Goal: Task Accomplishment & Management: Complete application form

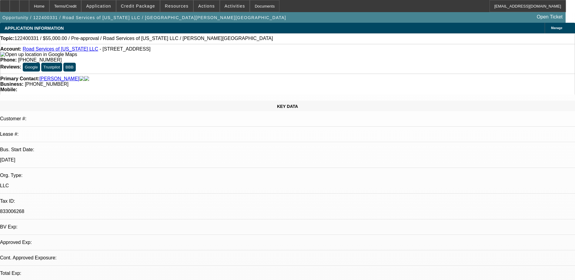
select select "0"
select select "2"
select select "0.1"
select select "1"
select select "2"
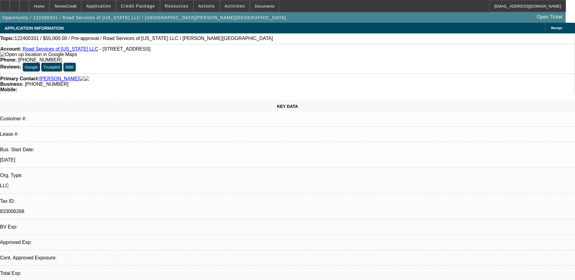
select select "4"
click at [142, 6] on span "Credit Package" at bounding box center [138, 6] width 34 height 5
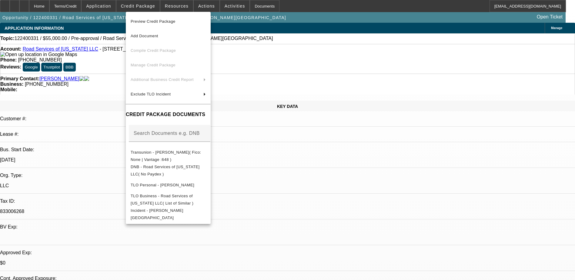
click at [146, 5] on div at bounding box center [287, 140] width 575 height 280
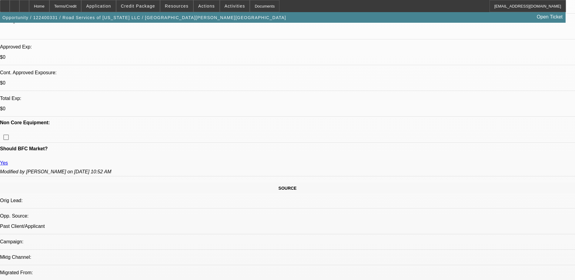
scroll to position [212, 0]
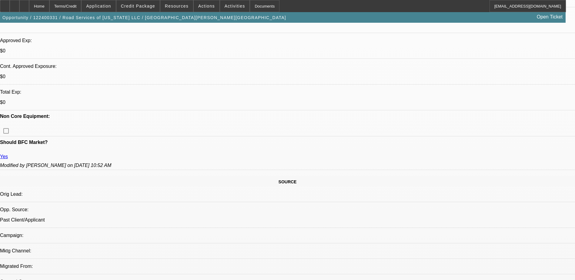
drag, startPoint x: 522, startPoint y: 238, endPoint x: 483, endPoint y: 180, distance: 68.9
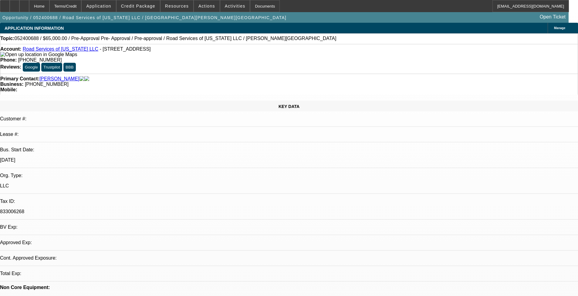
select select "0"
select select "2"
select select "0"
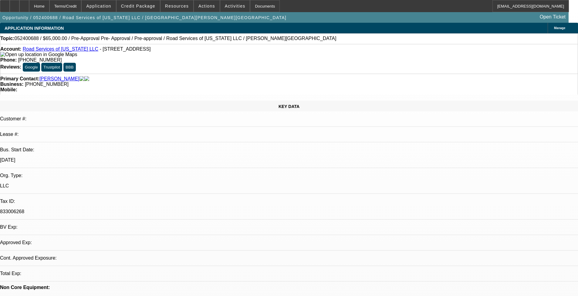
select select "0"
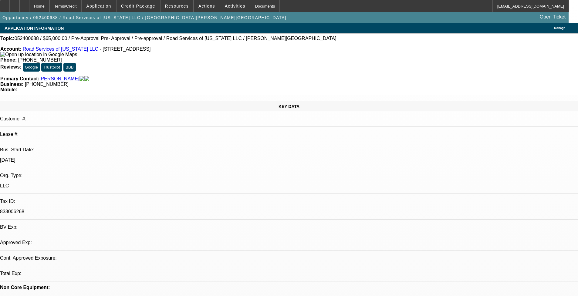
select select "2"
select select "0"
select select "1"
select select "2"
select select "6"
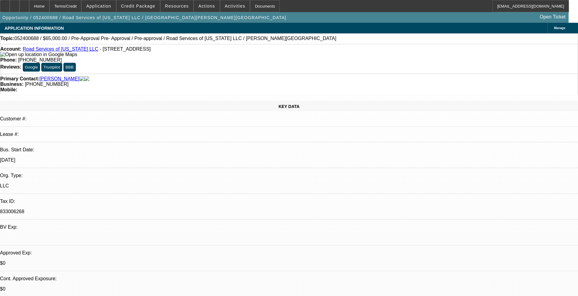
select select "1"
select select "6"
select select "1"
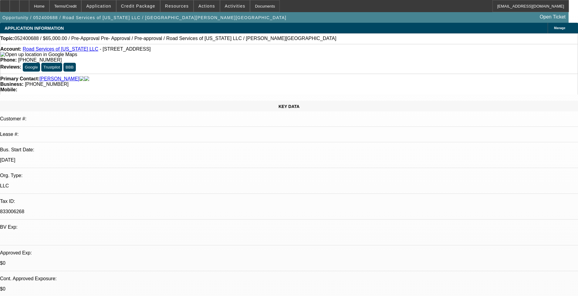
select select "6"
select select "1"
select select "2"
select select "6"
click at [136, 8] on span at bounding box center [137, 6] width 43 height 15
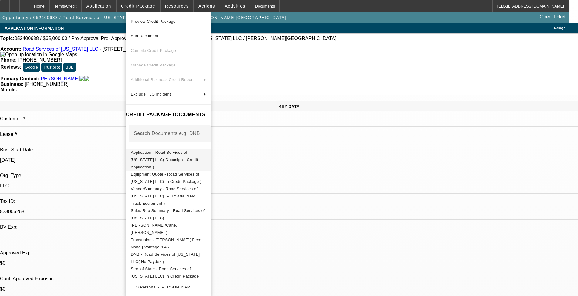
click at [190, 157] on span "Application - Road Services of Georgia LLC( Docusign - Credit Application )" at bounding box center [168, 160] width 75 height 22
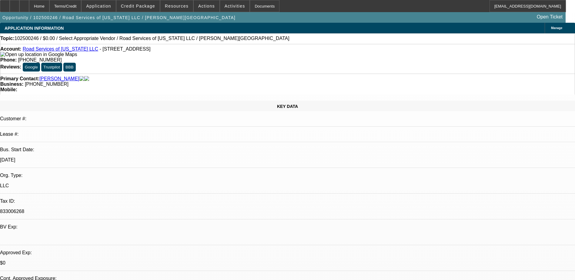
select select "0"
select select "2"
select select "0.1"
select select "4"
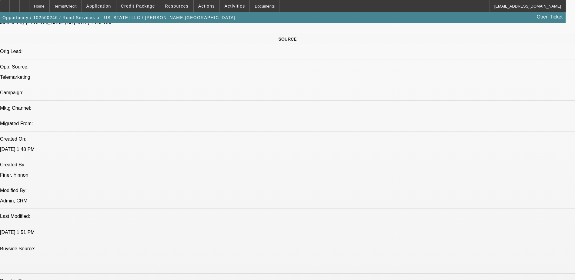
scroll to position [303, 0]
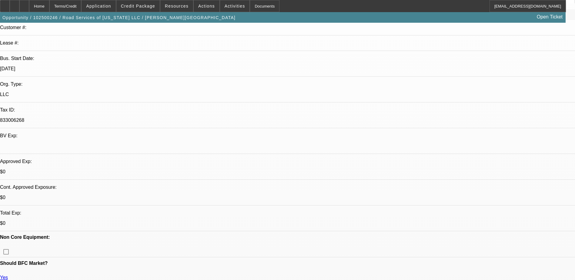
scroll to position [0, 0]
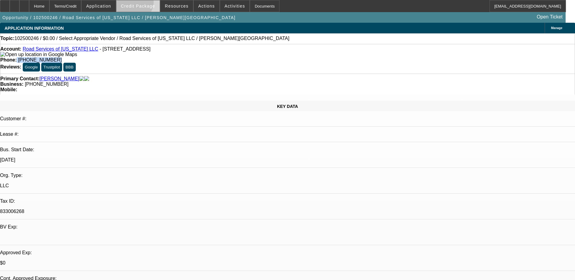
click at [141, 3] on span at bounding box center [137, 6] width 43 height 15
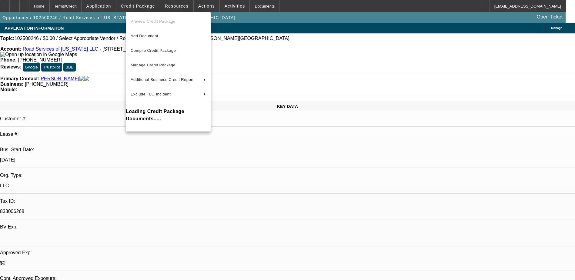
click at [26, 5] on div at bounding box center [287, 140] width 575 height 280
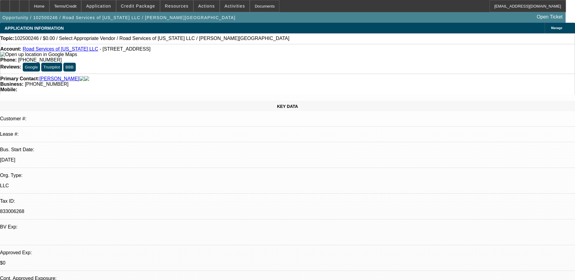
click at [15, 4] on icon at bounding box center [15, 4] width 0 height 0
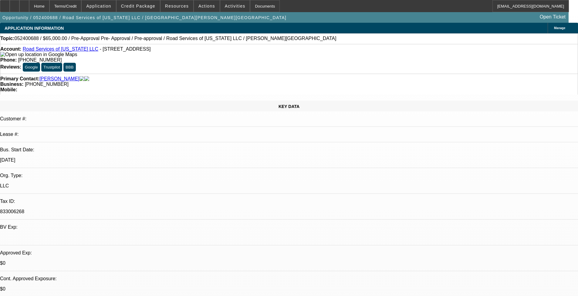
select select "0"
select select "2"
select select "0"
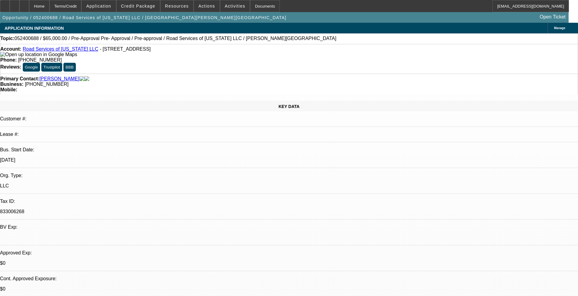
select select "0"
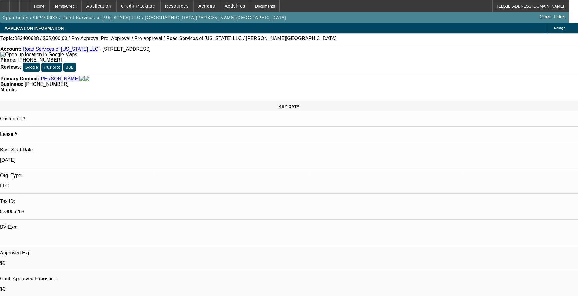
select select "2"
select select "0"
select select "1"
select select "2"
select select "6"
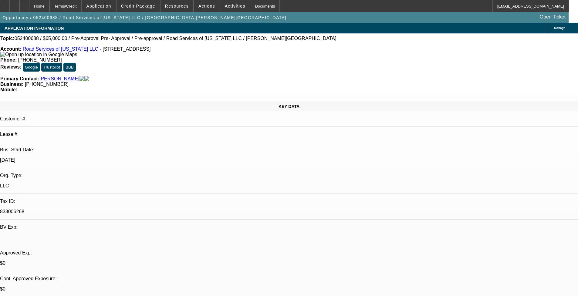
select select "1"
select select "6"
select select "1"
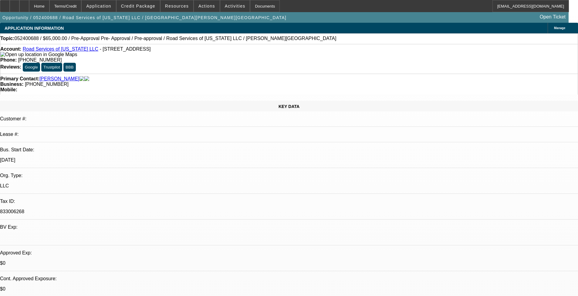
select select "6"
select select "1"
select select "2"
select select "6"
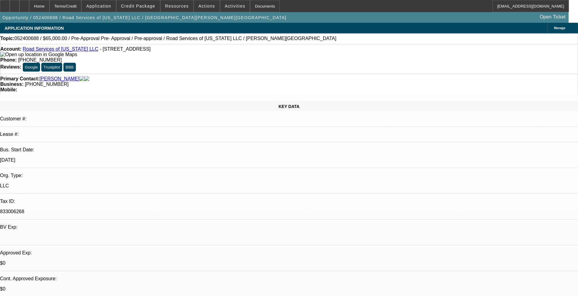
scroll to position [30, 5]
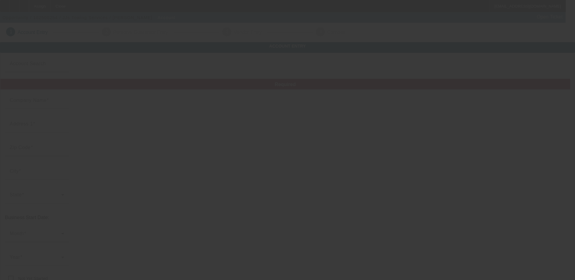
type input "JJs Towing Services"
type input "[STREET_ADDRESS]"
type input "45241"
type input "[GEOGRAPHIC_DATA][PERSON_NAME]"
type input "[PHONE_NUMBER]"
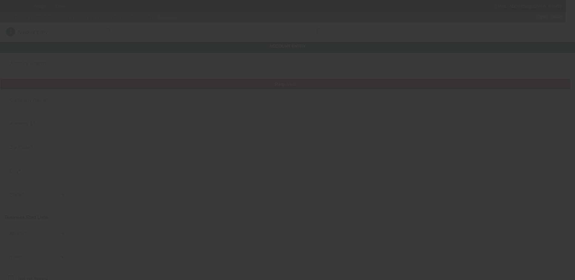
type input "[EMAIL_ADDRESS][DOMAIN_NAME]"
type input "[US_EMPLOYER_IDENTIFICATION_NUMBER]"
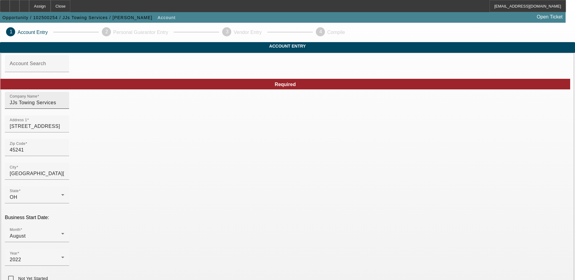
click at [64, 106] on input "JJs Towing Services" at bounding box center [37, 102] width 55 height 7
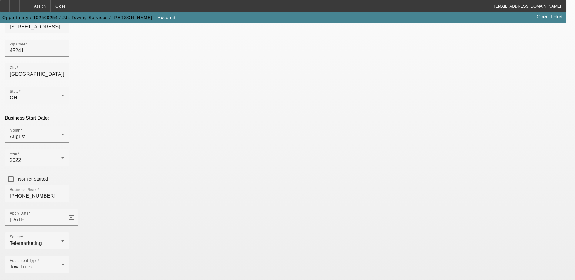
scroll to position [103, 0]
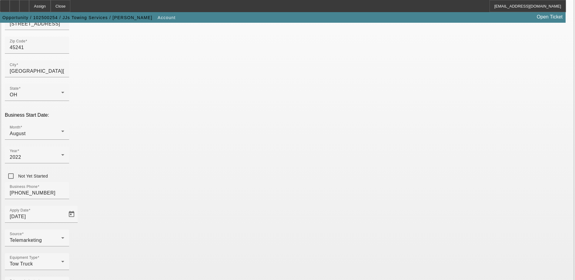
type input "JJs Towing Services LLC"
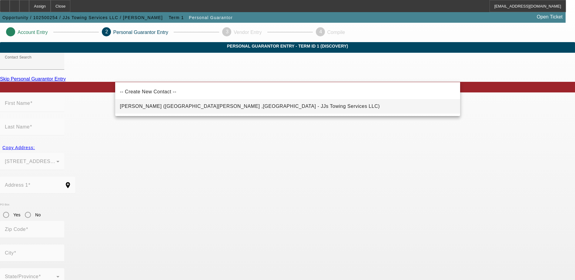
click at [221, 105] on mat-option "[PERSON_NAME] ([GEOGRAPHIC_DATA][PERSON_NAME] ,[GEOGRAPHIC_DATA] - JJs Towing S…" at bounding box center [287, 106] width 345 height 15
type input "[PERSON_NAME] ([GEOGRAPHIC_DATA][PERSON_NAME] ,[GEOGRAPHIC_DATA] - JJs Towing S…"
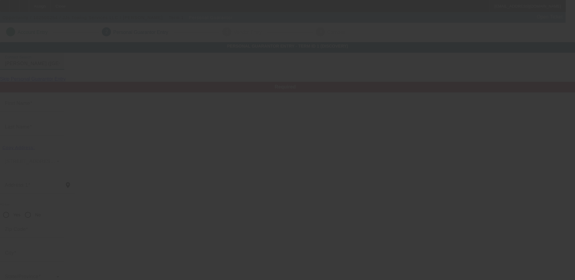
type input "[PERSON_NAME]"
type input "[STREET_ADDRESS]"
radio input "true"
type input "45241"
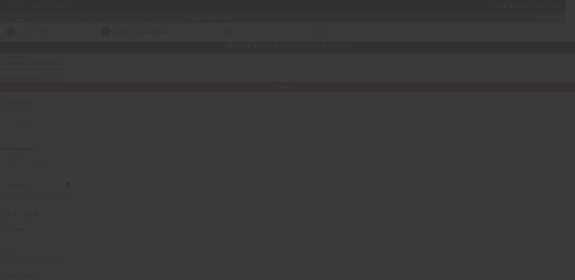
type input "[GEOGRAPHIC_DATA][PERSON_NAME]"
type input "[PHONE_NUMBER]"
type input "100"
type input "287-92-9348"
type input "[EMAIL_ADDRESS][DOMAIN_NAME]"
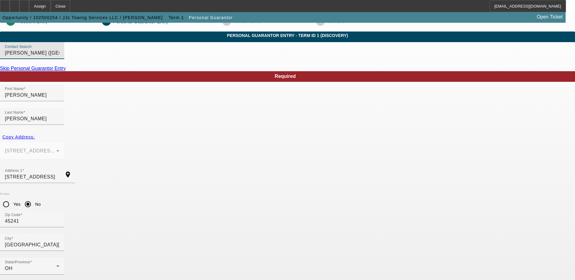
scroll to position [16, 0]
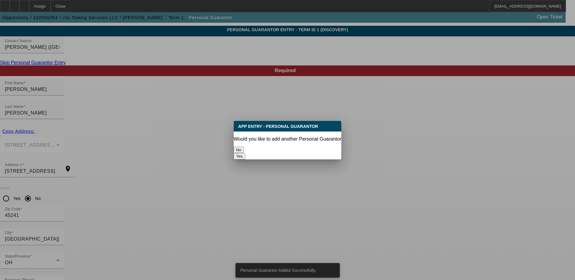
scroll to position [0, 0]
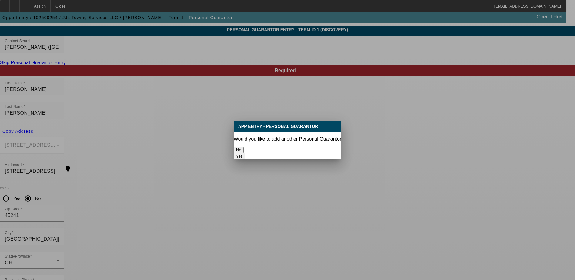
click at [244, 147] on button "No" at bounding box center [239, 150] width 10 height 6
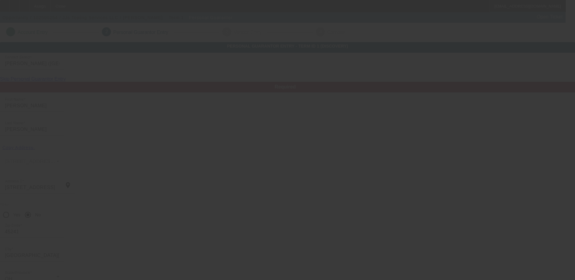
scroll to position [16, 0]
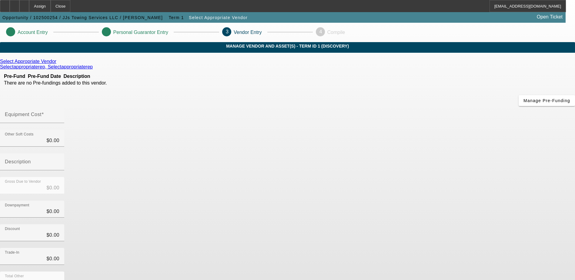
click at [58, 64] on icon at bounding box center [58, 61] width 0 height 5
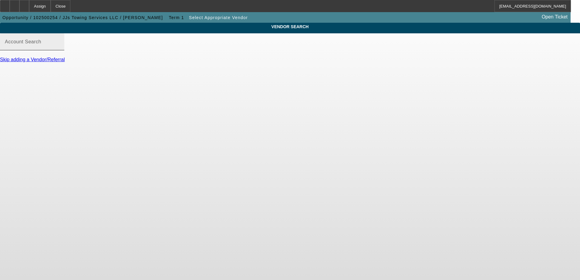
click at [59, 45] on div "Account Search" at bounding box center [32, 41] width 55 height 17
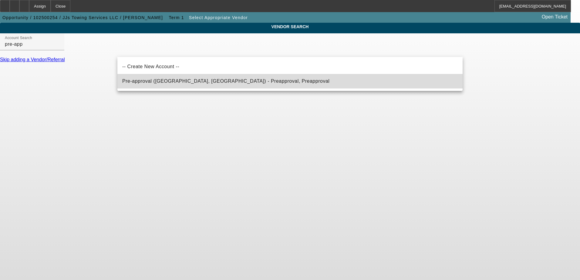
click at [186, 83] on span "Pre-approval (Northbrook, IL) - Preapproval, Preapproval" at bounding box center [225, 81] width 207 height 5
type input "Pre-approval (Northbrook, IL) - Preapproval, Preapproval"
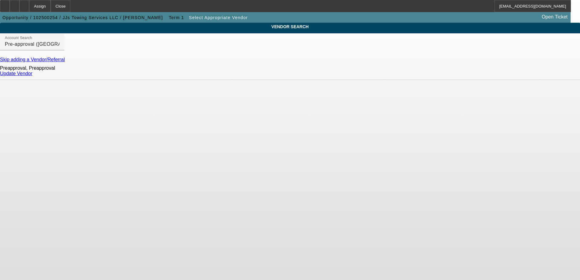
click at [32, 76] on link "Update Vendor" at bounding box center [16, 73] width 32 height 5
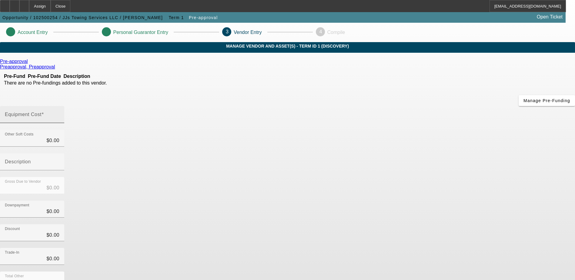
click at [59, 106] on div "Equipment Cost" at bounding box center [32, 114] width 55 height 17
type input "7"
type input "$7.00"
type input "75"
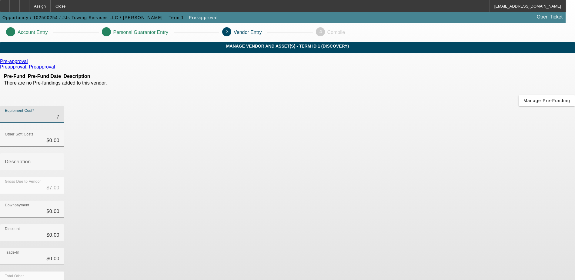
type input "$75.00"
type input "750"
type input "$750.00"
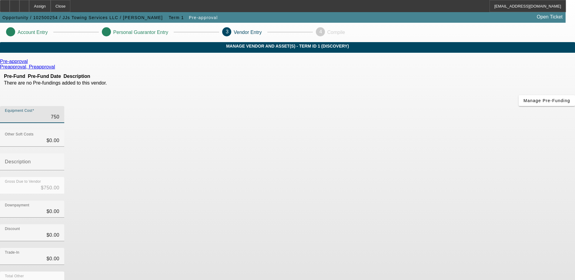
type input "7500"
type input "$7,500.00"
type input "75000"
type input "$75,000.00"
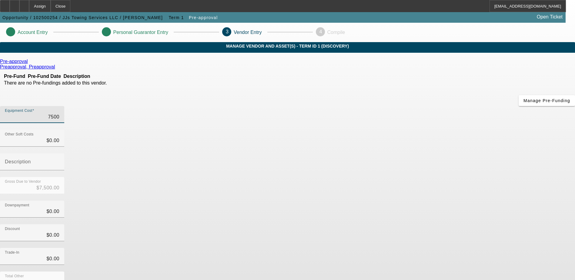
type input "$75,000.00"
click at [420, 224] on div "Discount $0.00" at bounding box center [287, 236] width 575 height 24
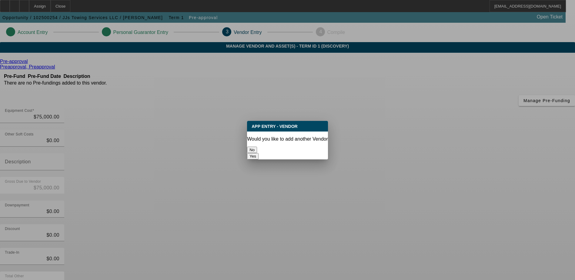
click at [257, 149] on button "No" at bounding box center [252, 150] width 10 height 6
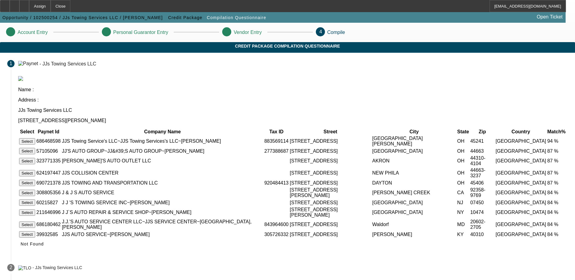
click at [35, 138] on button "Select" at bounding box center [27, 141] width 16 height 6
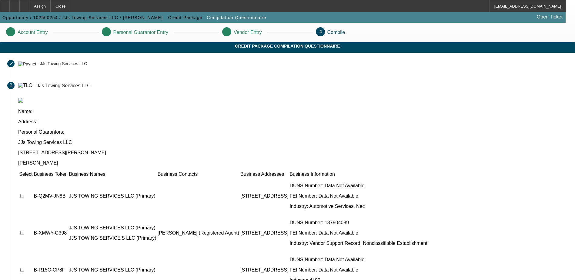
click at [33, 178] on td at bounding box center [26, 196] width 14 height 36
click at [24, 231] on input "checkbox" at bounding box center [22, 233] width 4 height 4
checkbox input "true"
click at [24, 194] on input "checkbox" at bounding box center [22, 196] width 4 height 4
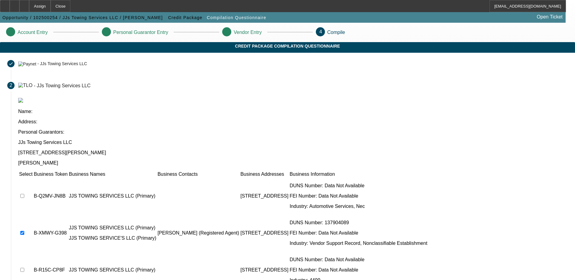
checkbox input "true"
click at [33, 252] on td at bounding box center [26, 270] width 14 height 36
checkbox input "true"
click at [24, 268] on input "checkbox" at bounding box center [22, 270] width 4 height 4
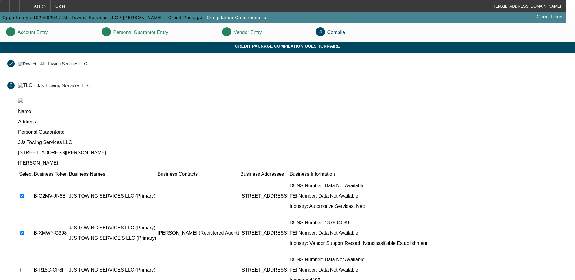
checkbox input "true"
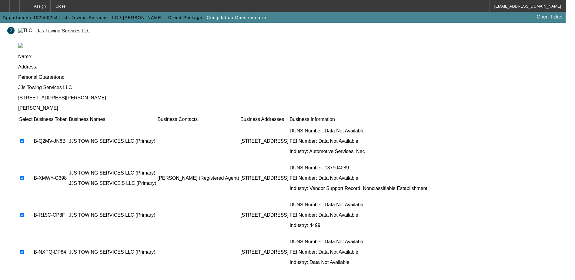
scroll to position [55, 0]
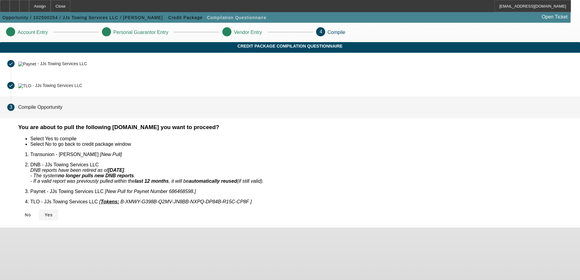
click at [45, 213] on icon at bounding box center [45, 215] width 0 height 5
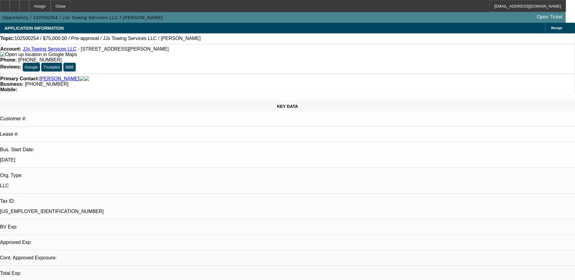
select select "0"
select select "2"
select select "0.1"
select select "1"
select select "2"
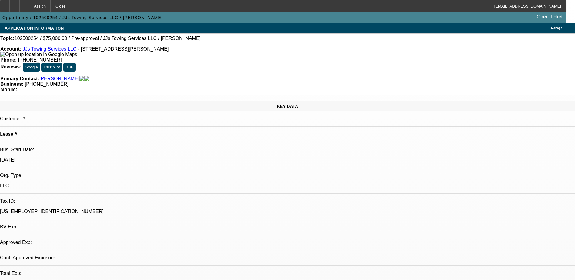
select select "4"
click at [29, 5] on div at bounding box center [24, 6] width 10 height 12
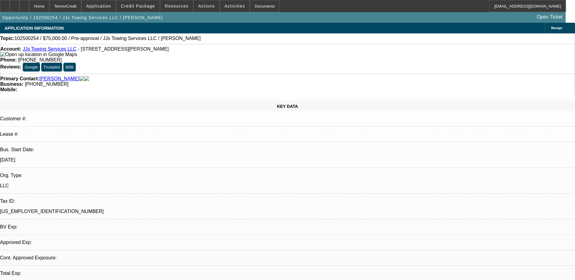
select select "0"
select select "2"
select select "0.1"
select select "4"
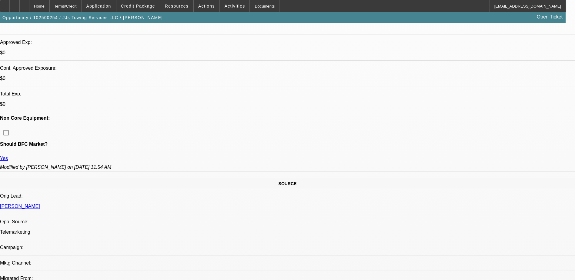
scroll to position [212, 0]
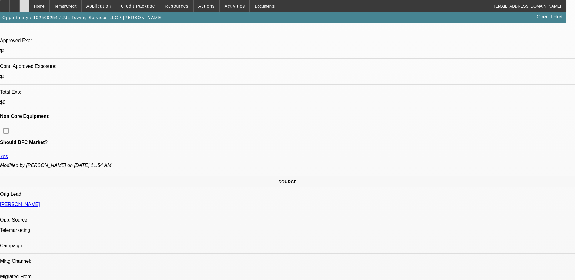
click at [24, 4] on icon at bounding box center [24, 4] width 0 height 0
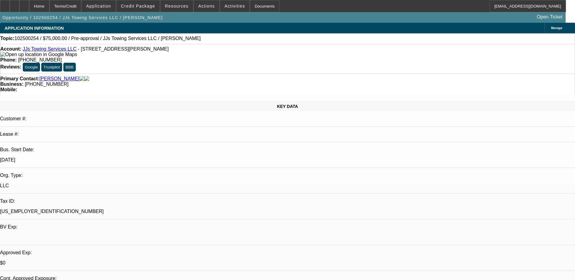
select select "0"
select select "2"
select select "0.1"
select select "4"
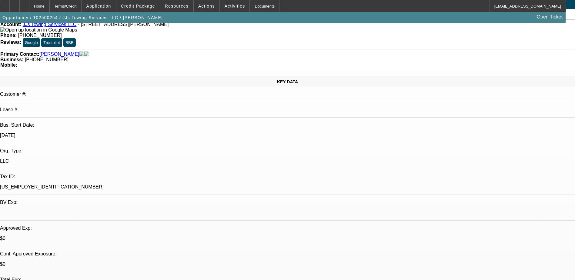
scroll to position [121, 0]
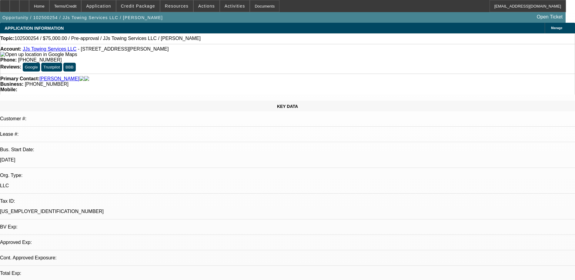
select select "0"
select select "2"
select select "0.1"
select select "1"
select select "2"
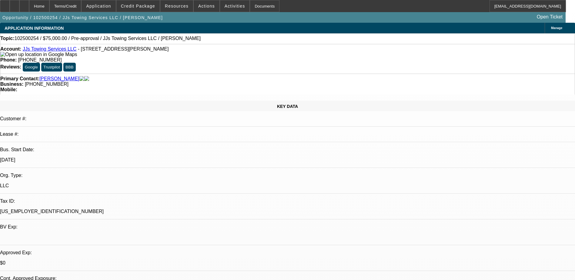
select select "4"
click at [49, 5] on div "Home" at bounding box center [39, 6] width 20 height 12
click at [108, 5] on span "Application" at bounding box center [98, 6] width 25 height 5
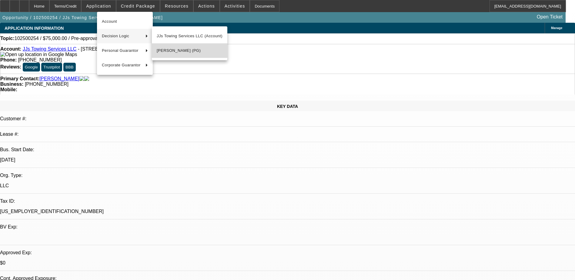
click at [162, 49] on span "Kyle Todd (PG)" at bounding box center [190, 50] width 66 height 7
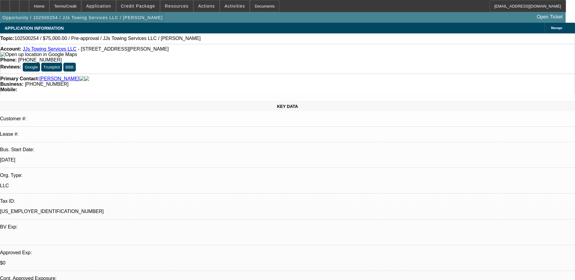
select select "0"
select select "2"
select select "0.1"
select select "4"
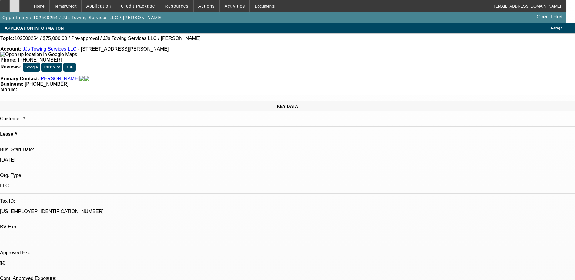
click at [15, 4] on icon at bounding box center [15, 4] width 0 height 0
click at [147, 2] on span at bounding box center [137, 6] width 43 height 15
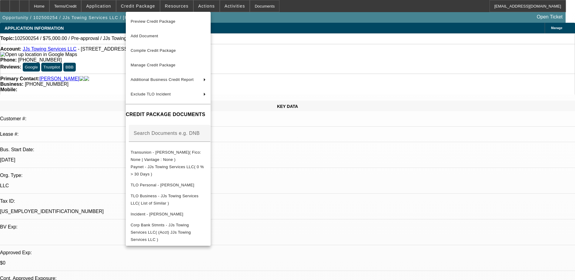
click at [310, 31] on div at bounding box center [287, 140] width 575 height 280
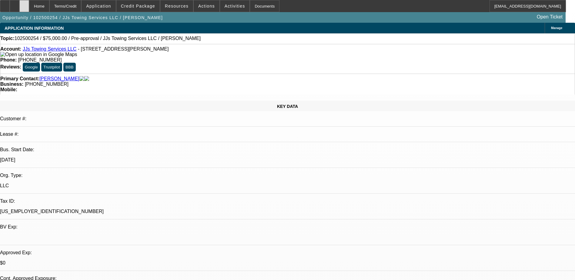
click at [24, 4] on icon at bounding box center [24, 4] width 0 height 0
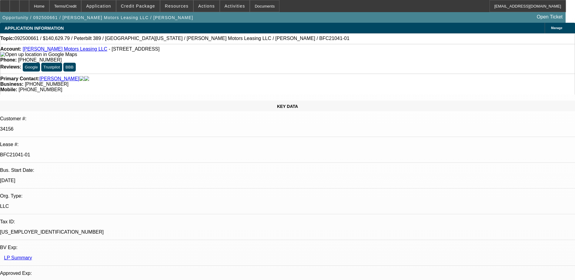
select select "0"
select select "2"
select select "0"
select select "6"
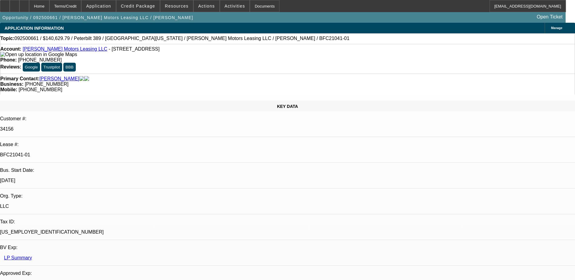
select select "0"
select select "6"
select select "0"
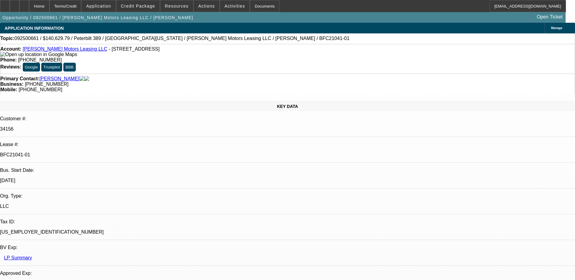
select select "0"
select select "2"
select select "0"
select select "6"
select select "0"
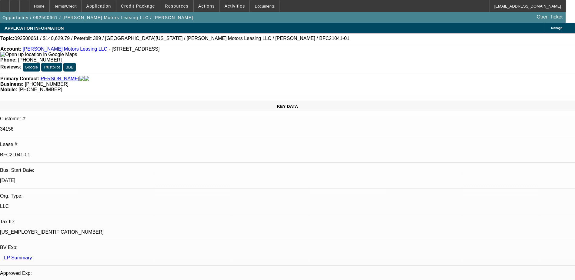
select select "0"
select select "6"
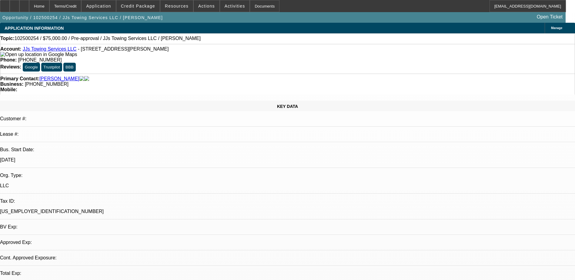
select select "0"
select select "2"
select select "0.1"
select select "4"
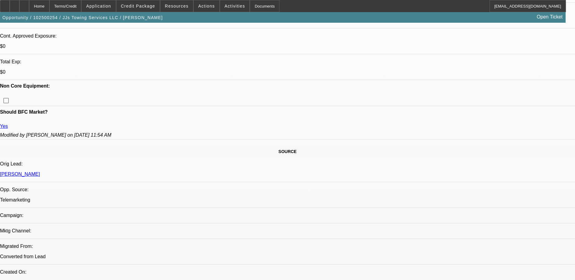
scroll to position [212, 0]
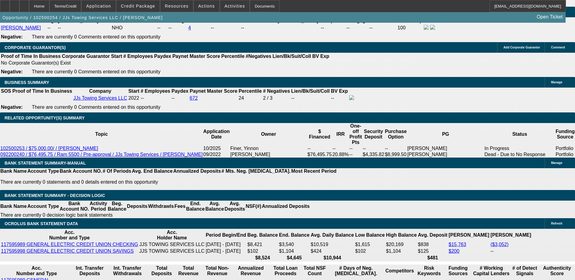
scroll to position [971, 0]
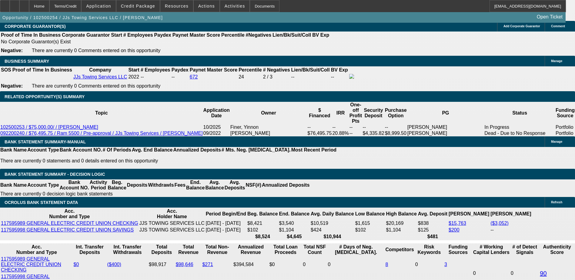
type input "$75,000.00"
select select "0.1"
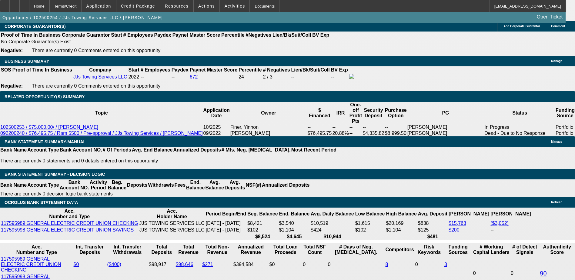
type input "$7,500.00"
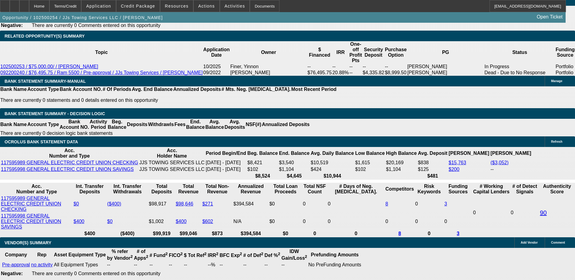
scroll to position [1062, 0]
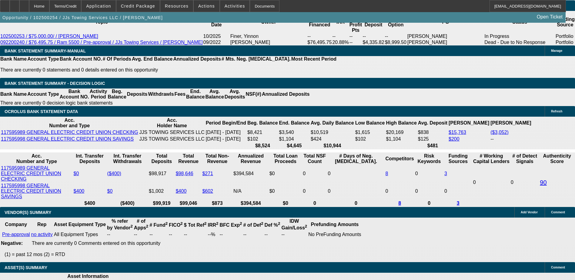
select select "6"
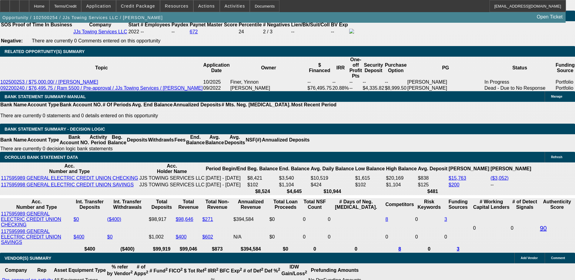
scroll to position [1001, 0]
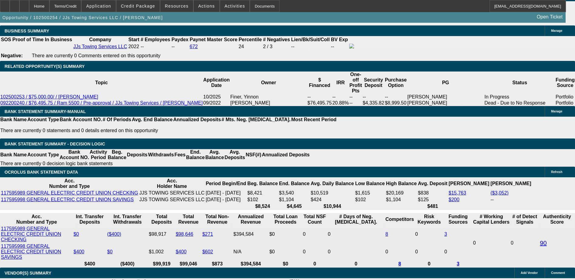
type input "$0.00"
type input "60"
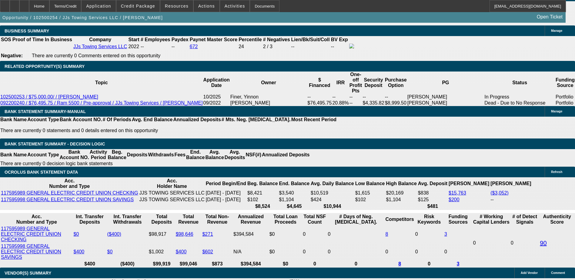
type input "15"
type input "$2,307.66"
type input "$1,153.83"
type input "$3,211.64"
type input "$1,605.82"
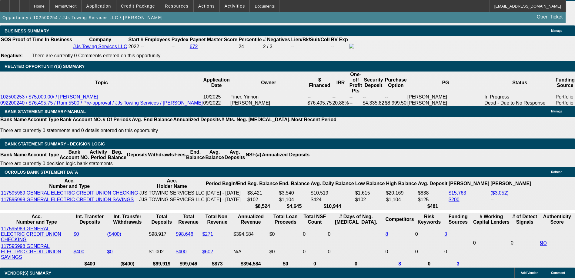
type input "15"
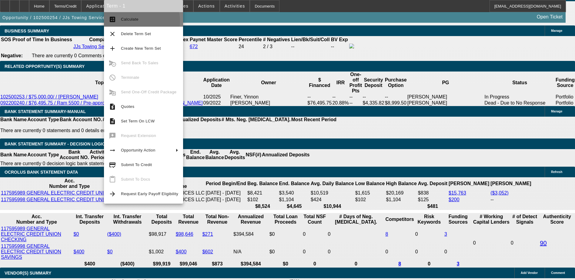
click at [139, 21] on span "Calculate" at bounding box center [149, 19] width 57 height 7
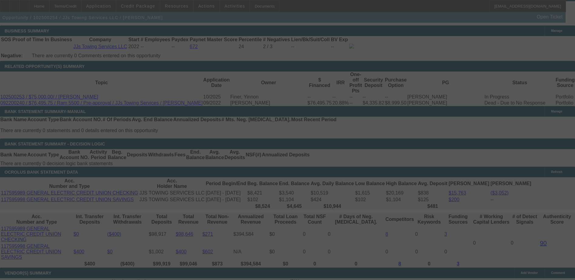
select select "0.1"
select select "2"
select select "0.1"
select select "6"
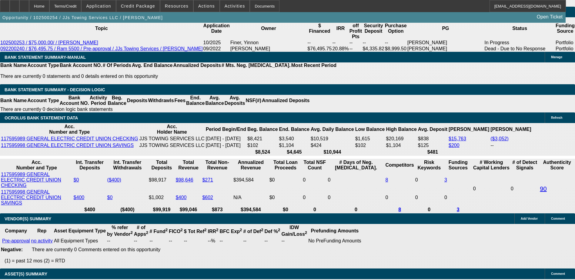
scroll to position [1030, 0]
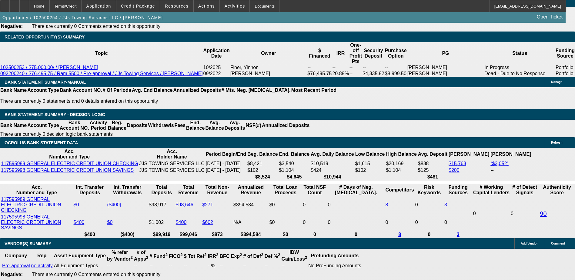
type input "UNKNOWN"
type input "1"
type input "$2,307.66"
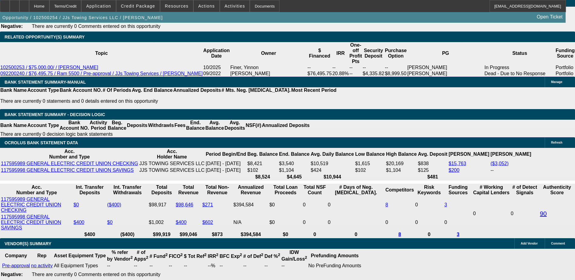
type input "$1,153.83"
type input "14"
type input "$3,141.22"
type input "$1,570.61"
type input "14"
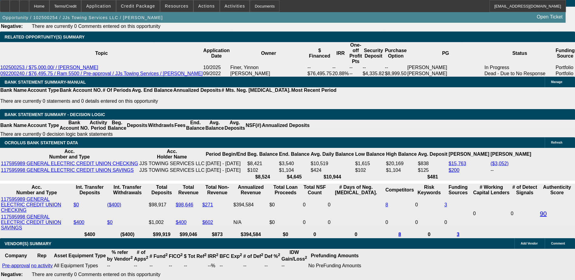
select select "1"
type input "$1,570.61"
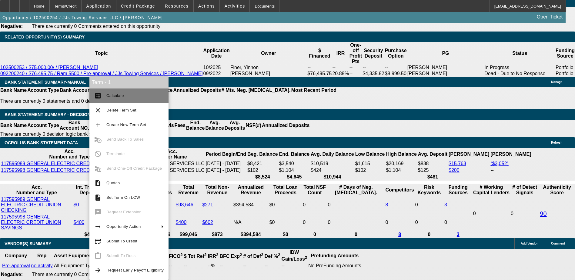
click at [120, 98] on span "Calculate" at bounding box center [134, 95] width 57 height 7
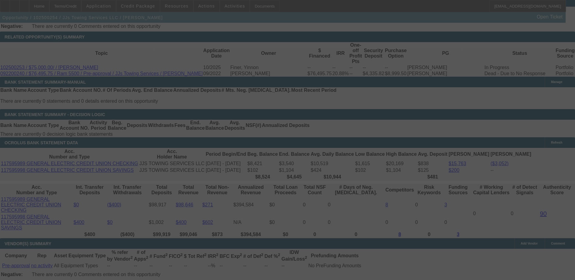
select select "0.1"
select select "2"
select select "0.1"
select select "6"
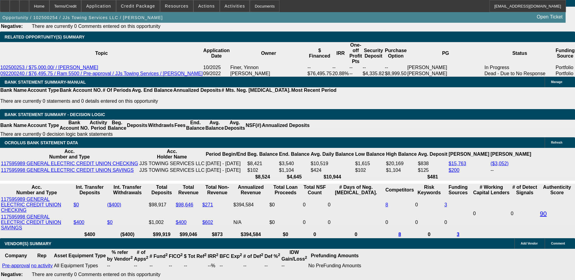
type input "1"
type input "UNKNOWN"
type input "13"
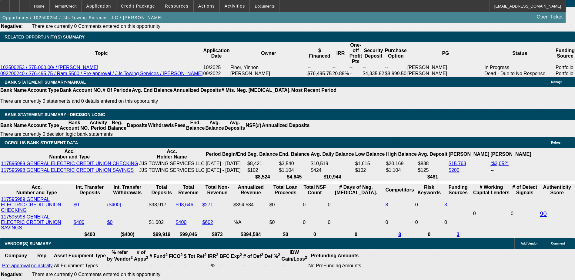
type input "$1,153.83"
type input "$1,535.83"
type input "13"
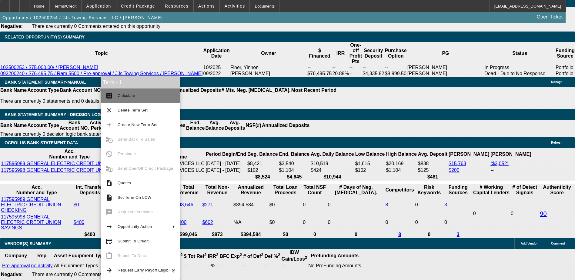
click at [130, 99] on span "Calculate" at bounding box center [146, 95] width 57 height 7
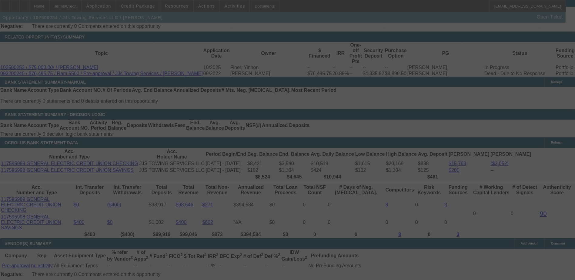
select select "0.1"
select select "2"
select select "0.1"
select select "6"
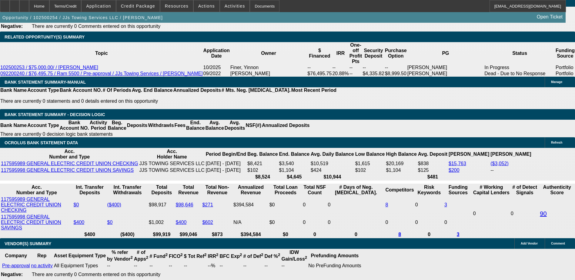
select select "0.05"
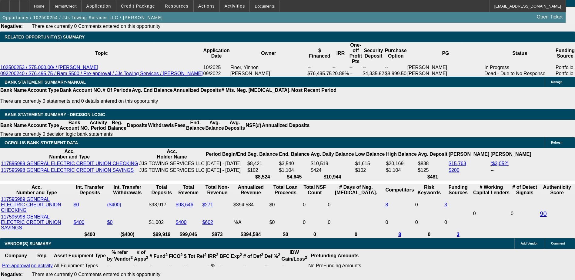
type input "$3,750.00"
type input "UNKNOWN"
type input "$1,621.16"
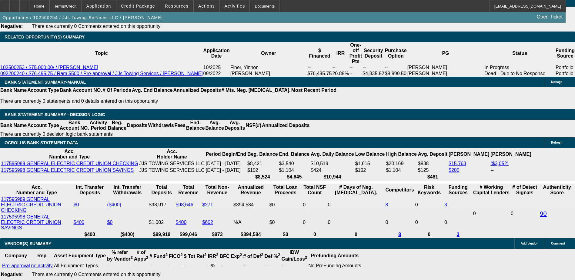
select select "0.05"
type input "$3,750.00"
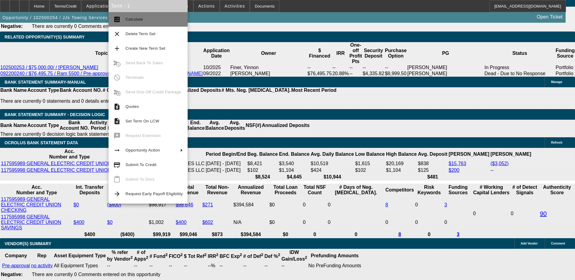
click at [140, 17] on span "Calculate" at bounding box center [135, 19] width 18 height 5
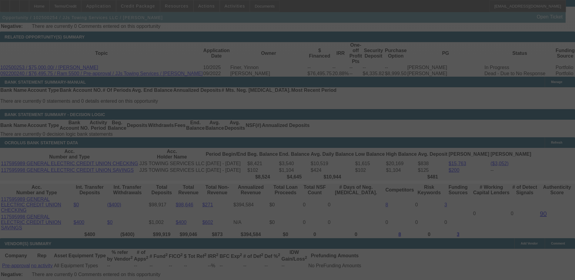
select select "2"
select select "6"
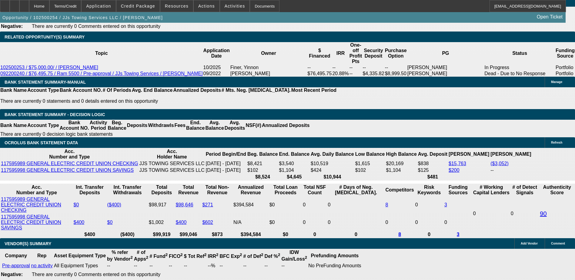
type input "1"
type input "UNKNOWN"
type input "$1,217.93"
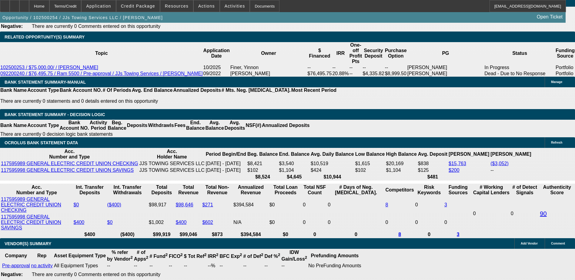
type input "$1,217.93"
type input "10"
type input "$1,513.85"
type input "10"
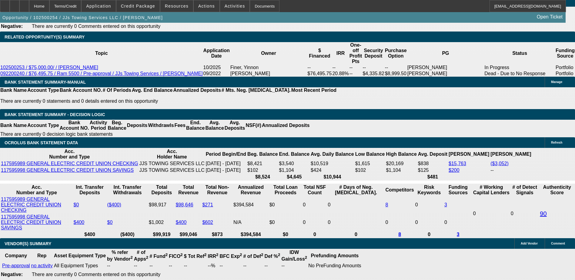
select select "0.1"
type input "$7,500.00"
type input "$1,434.18"
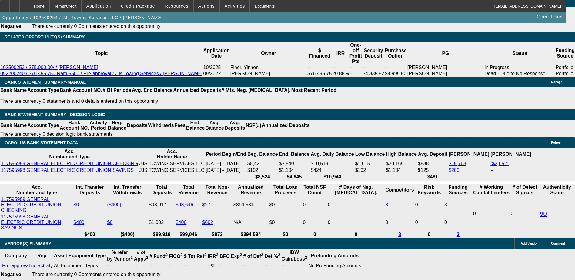
type input "$1,434.18"
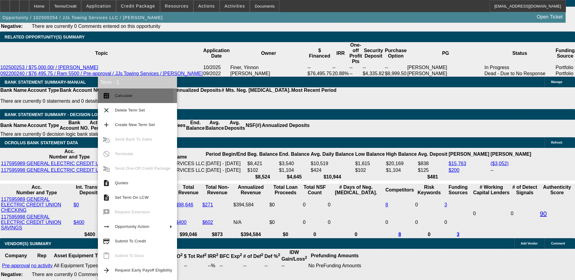
click at [105, 97] on mat-icon "calculate" at bounding box center [106, 95] width 7 height 7
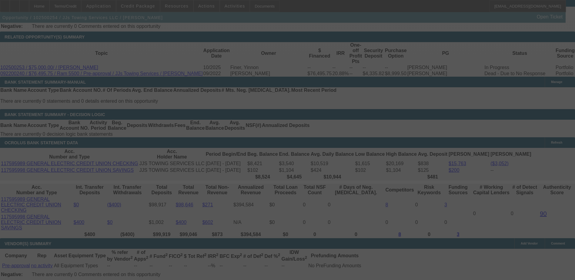
select select "0.1"
select select "2"
select select "6"
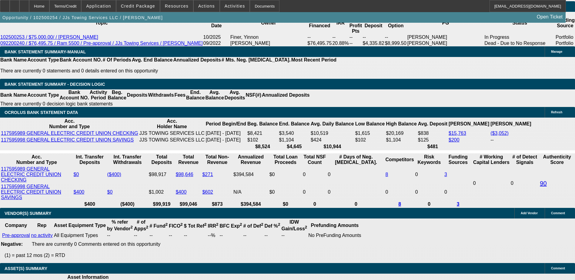
scroll to position [1091, 0]
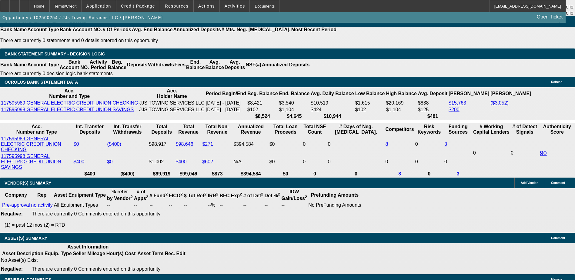
type input "UNKNOWN"
type input "12"
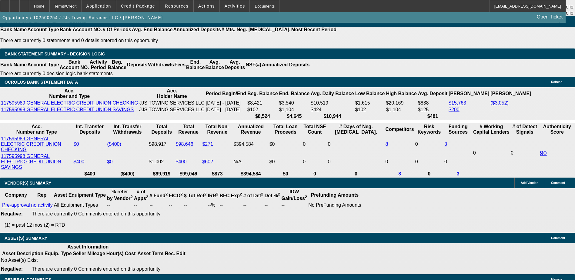
type input "$1,153.83"
type input "$1,501.50"
type input "12"
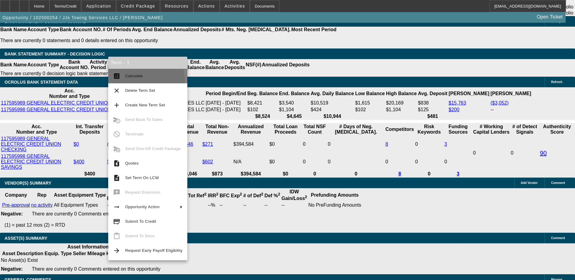
click at [133, 82] on button "calculate Calculate" at bounding box center [147, 76] width 79 height 15
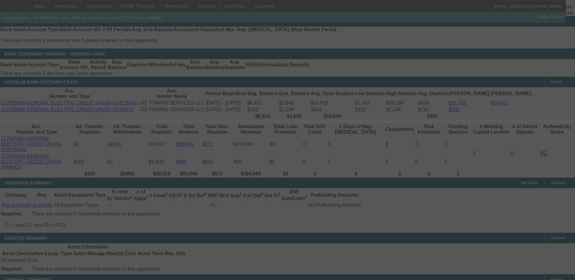
select select "0.1"
select select "2"
select select "6"
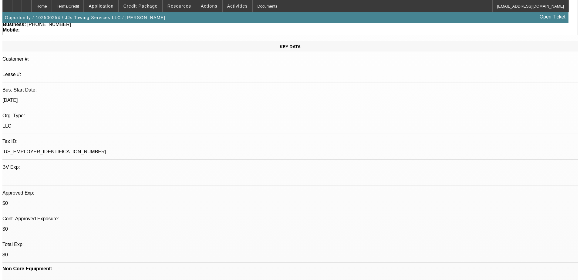
scroll to position [0, 0]
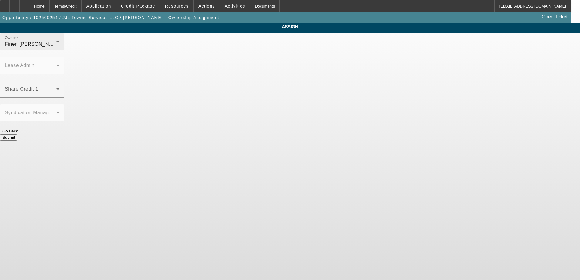
click at [77, 47] on span "Finer, [PERSON_NAME] (Lvl 1)" at bounding box center [41, 44] width 72 height 5
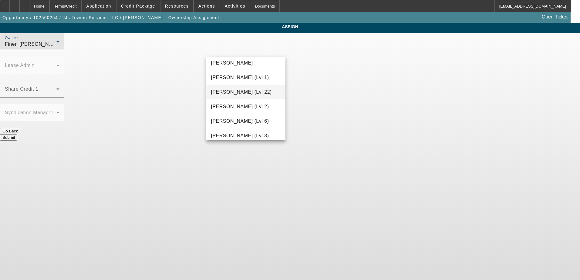
scroll to position [853, 0]
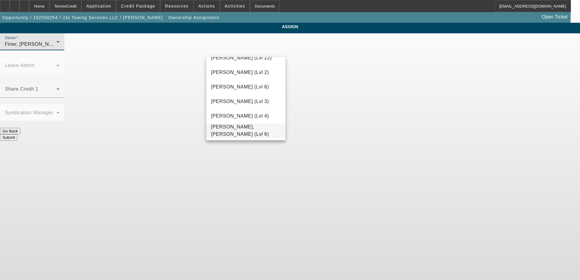
click at [235, 130] on span "[PERSON_NAME], [PERSON_NAME] (Lvl 6)" at bounding box center [246, 130] width 70 height 15
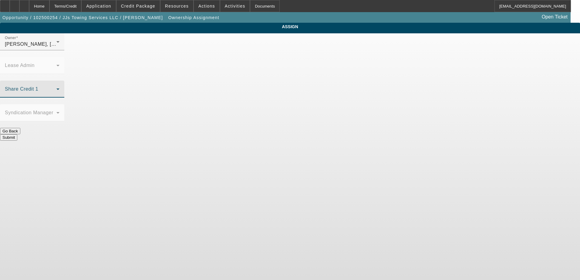
click at [56, 88] on span at bounding box center [31, 91] width 52 height 7
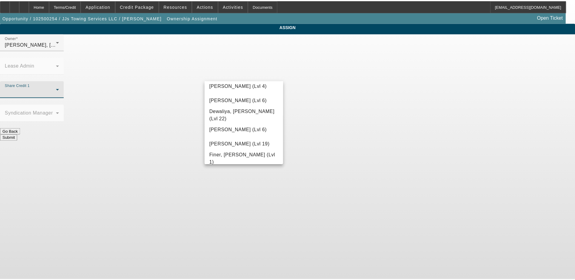
scroll to position [152, 0]
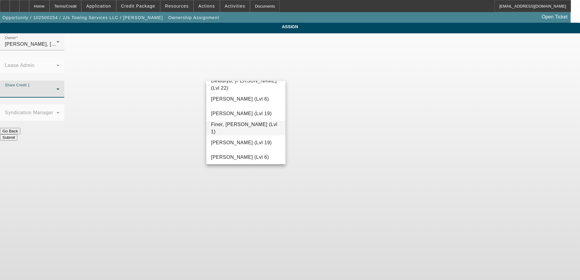
click at [243, 124] on mat-option "Finer, [PERSON_NAME] (Lvl 1)" at bounding box center [245, 128] width 79 height 15
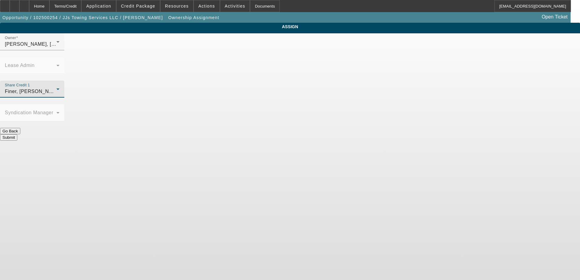
click at [17, 134] on button "Submit" at bounding box center [8, 137] width 17 height 6
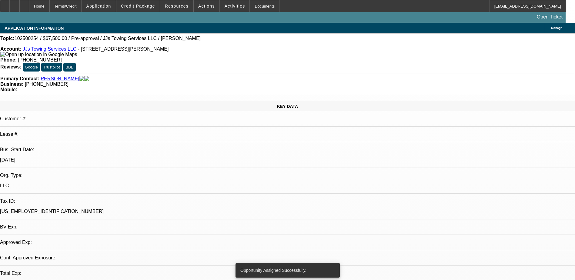
select select "0.1"
select select "2"
select select "6"
